Goal: Task Accomplishment & Management: Use online tool/utility

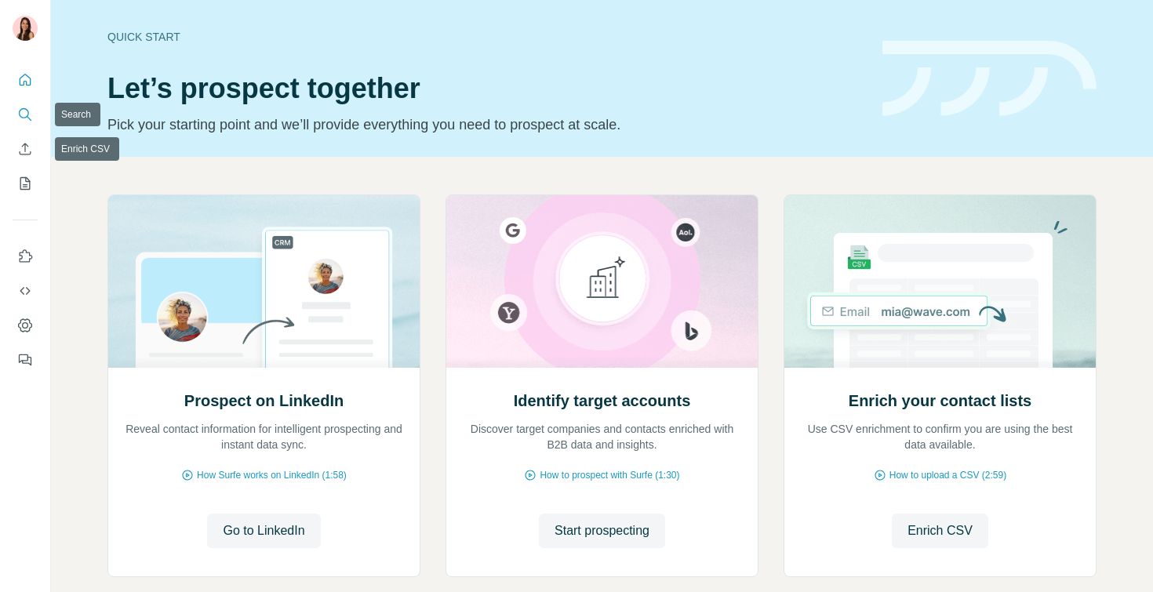
click at [27, 118] on icon "Search" at bounding box center [25, 115] width 16 height 16
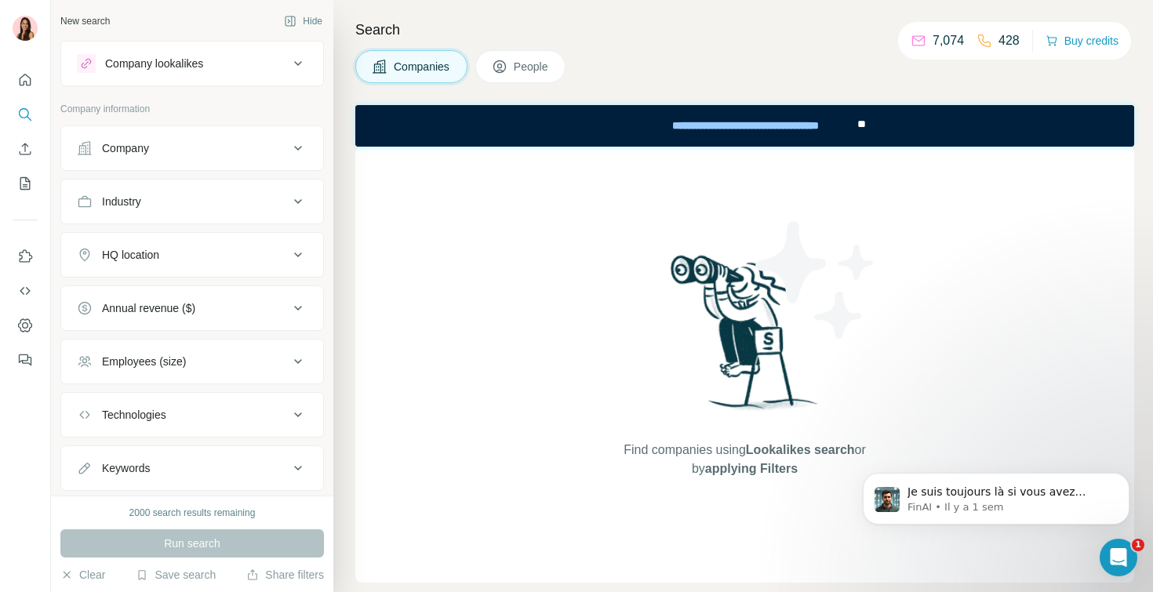
click at [499, 82] on button "People" at bounding box center [520, 66] width 91 height 33
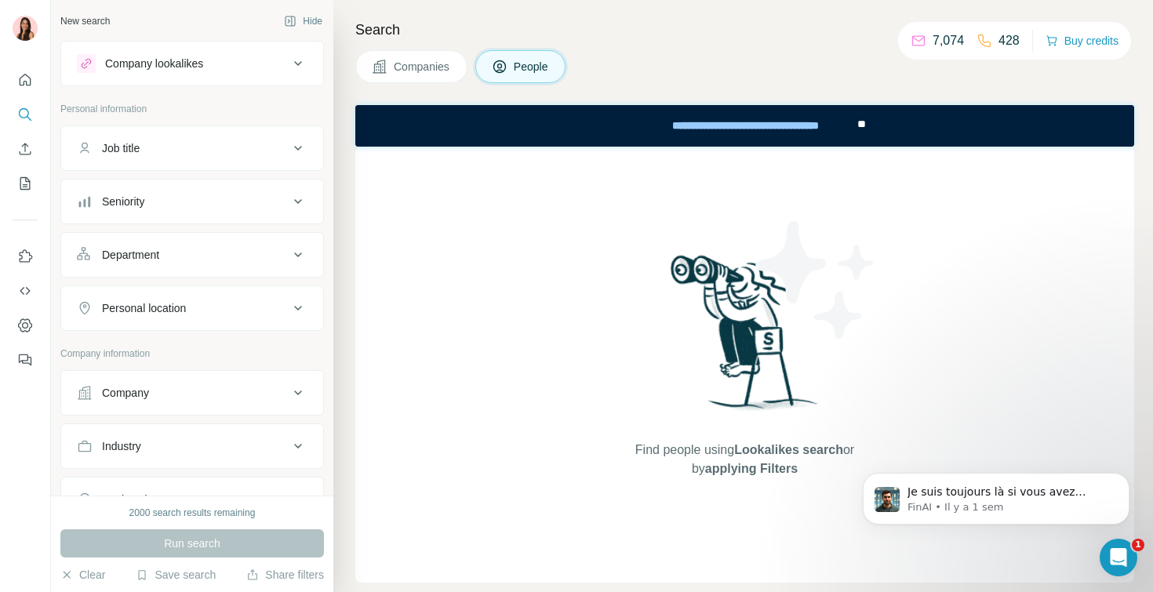
click at [532, 63] on span "People" at bounding box center [532, 67] width 36 height 16
click at [176, 154] on div "Job title" at bounding box center [183, 148] width 212 height 16
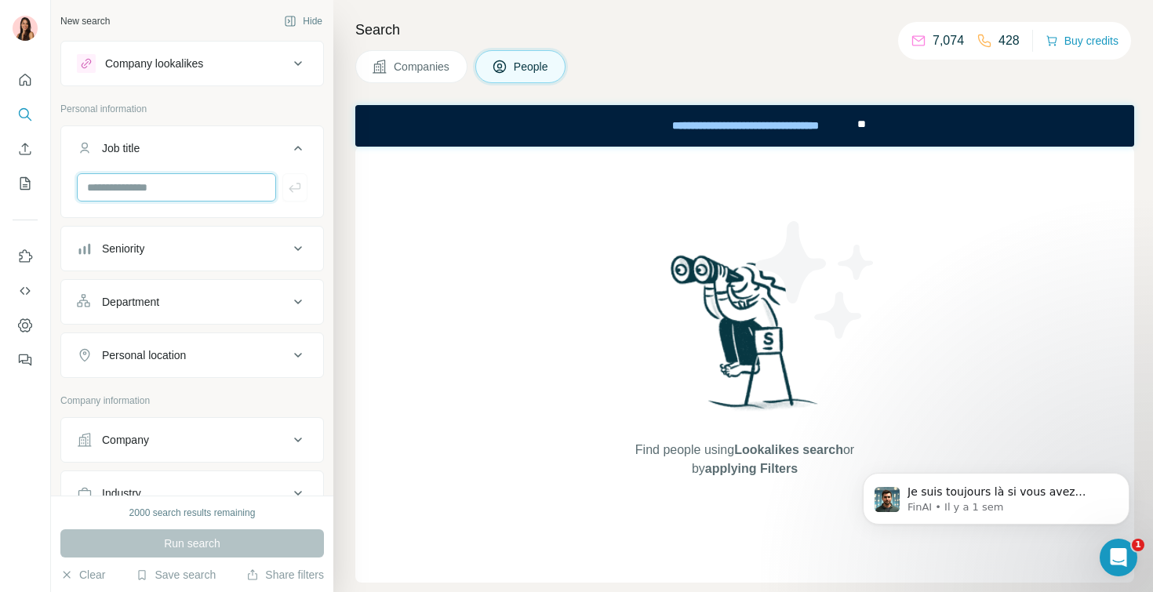
click at [164, 183] on input "text" at bounding box center [176, 187] width 199 height 28
type input "*****"
click at [299, 188] on icon "button" at bounding box center [295, 187] width 12 height 9
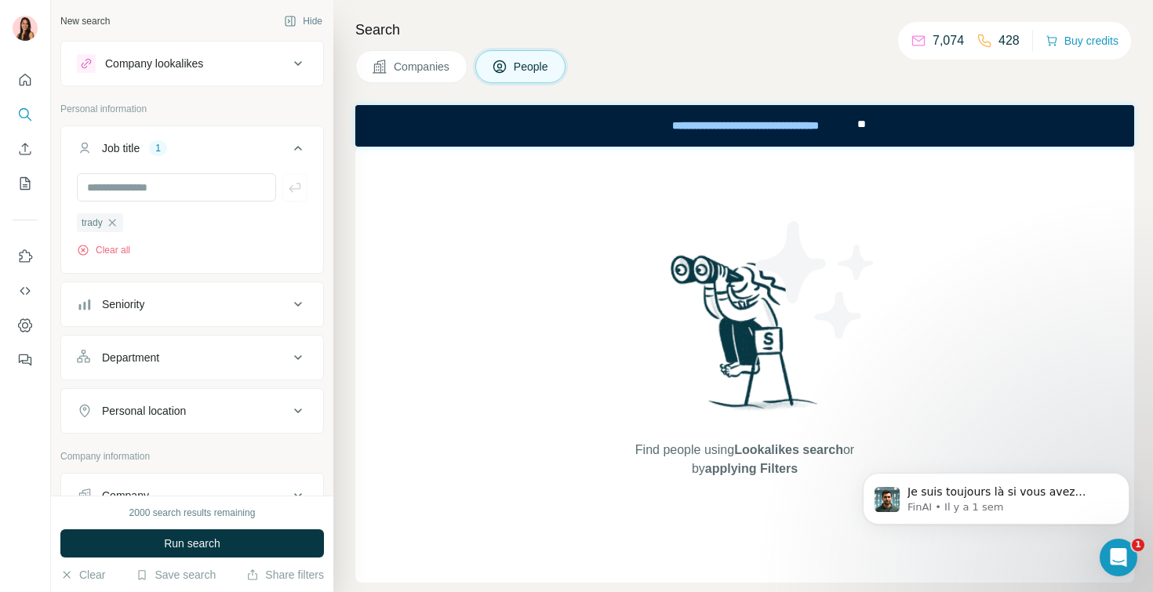
click at [158, 535] on button "Run search" at bounding box center [191, 543] width 263 height 28
